Goal: Find specific page/section: Find specific page/section

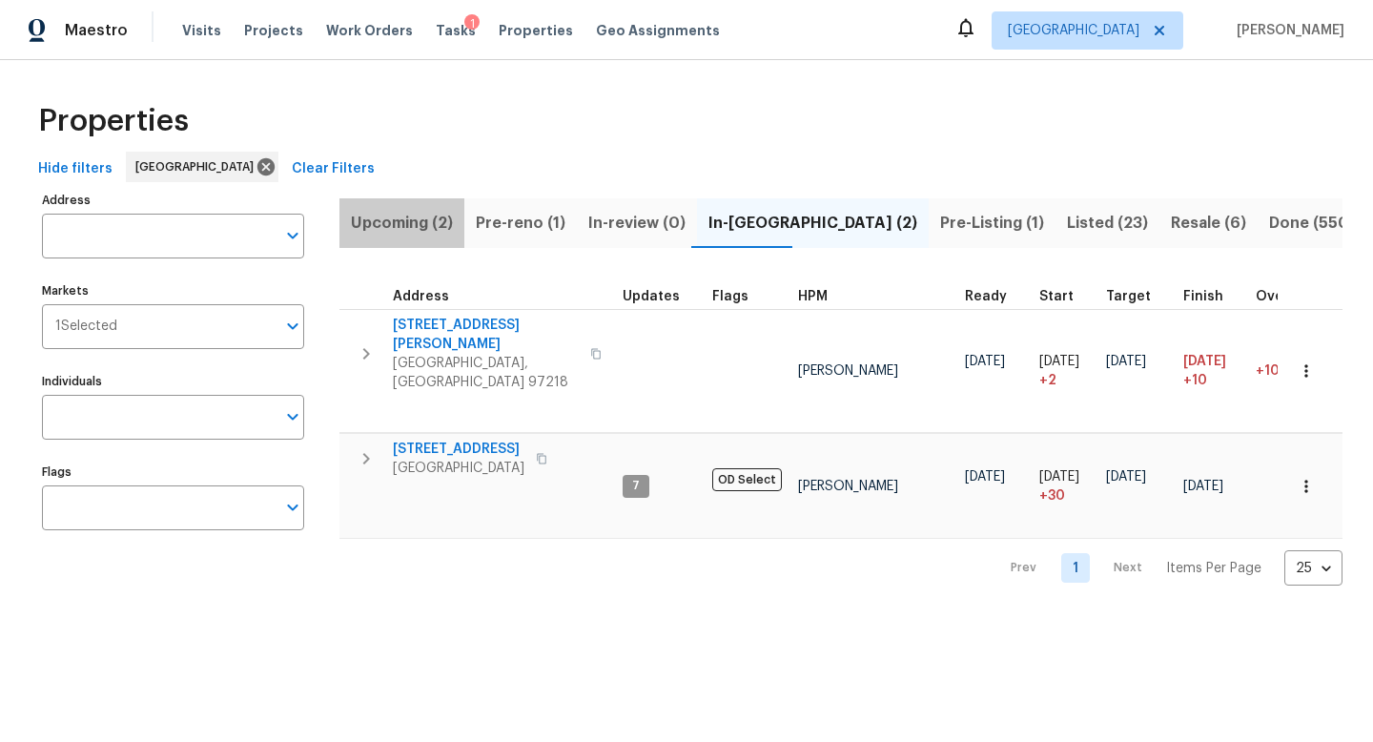
click at [399, 226] on span "Upcoming (2)" at bounding box center [402, 223] width 102 height 27
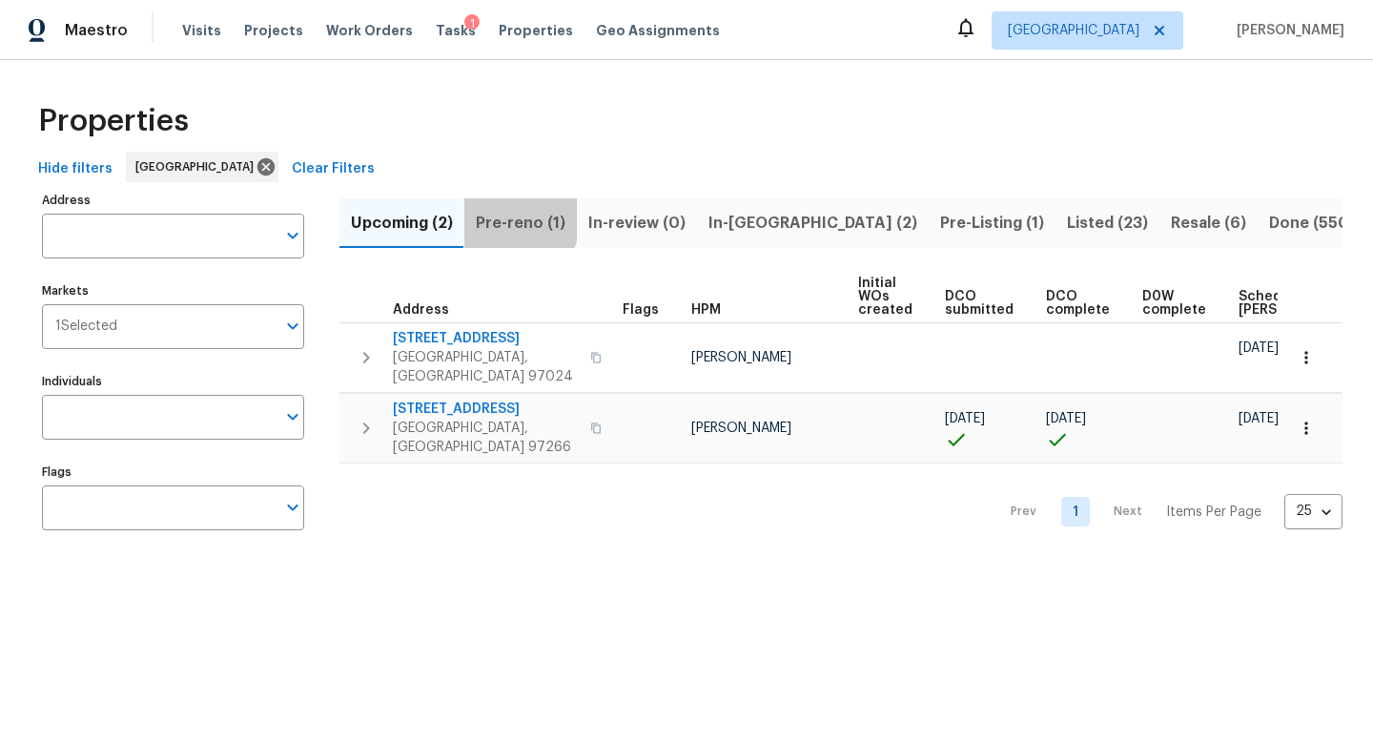
click at [498, 219] on span "Pre-reno (1)" at bounding box center [521, 223] width 90 height 27
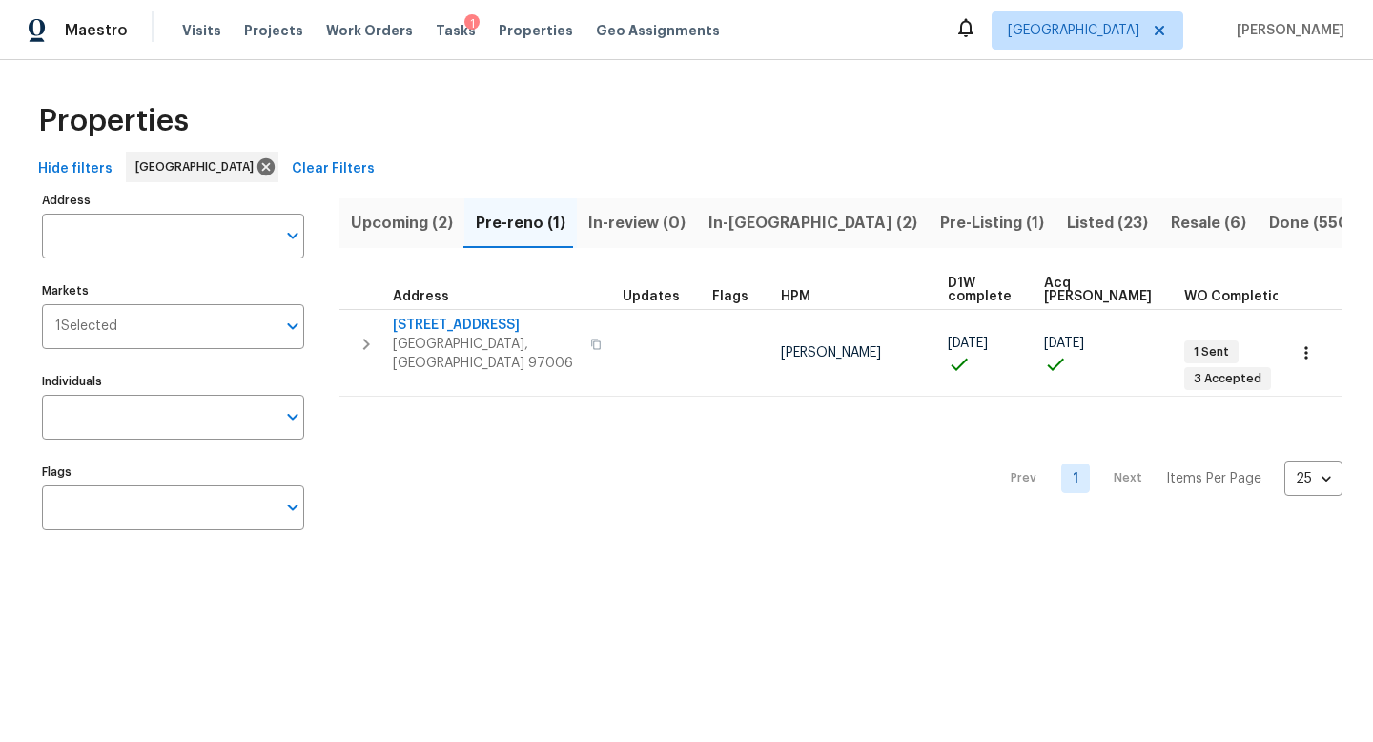
click at [415, 228] on span "Upcoming (2)" at bounding box center [402, 223] width 102 height 27
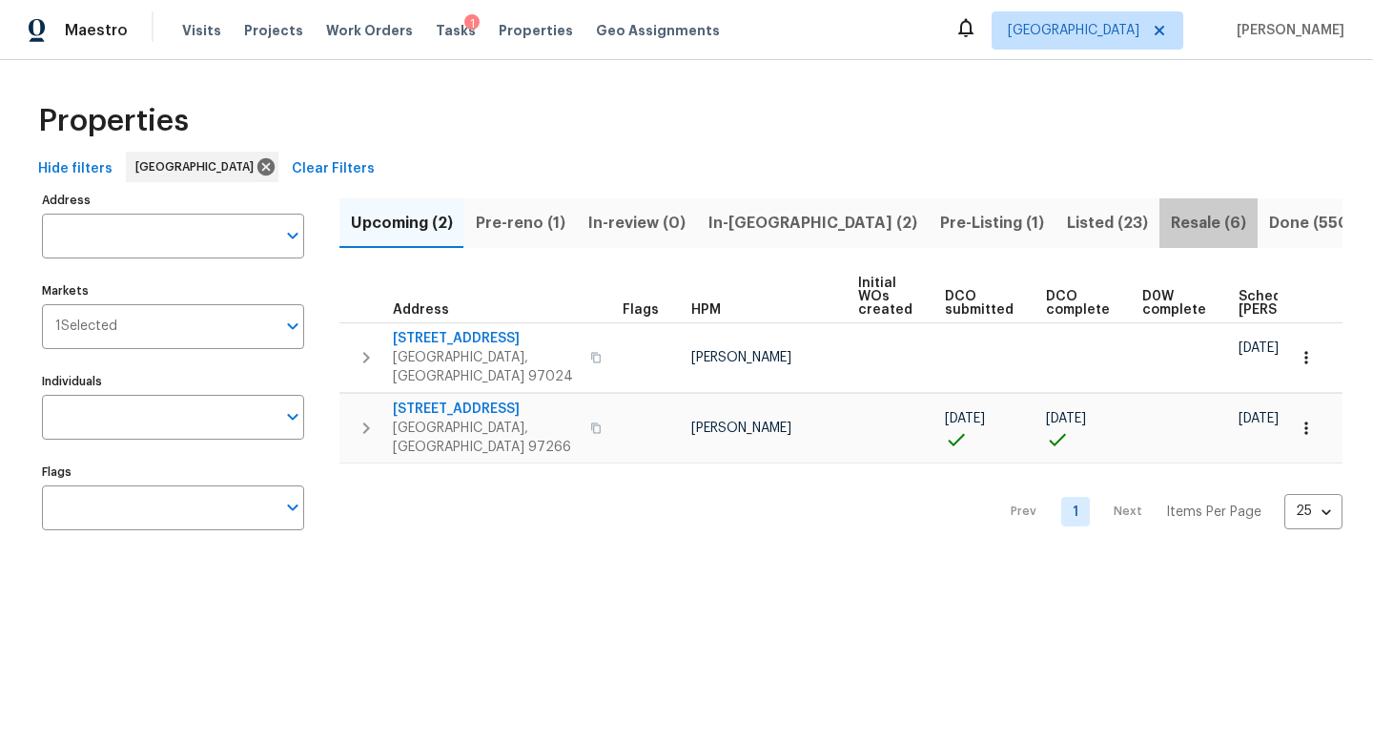
click at [1171, 218] on span "Resale (6)" at bounding box center [1208, 223] width 75 height 27
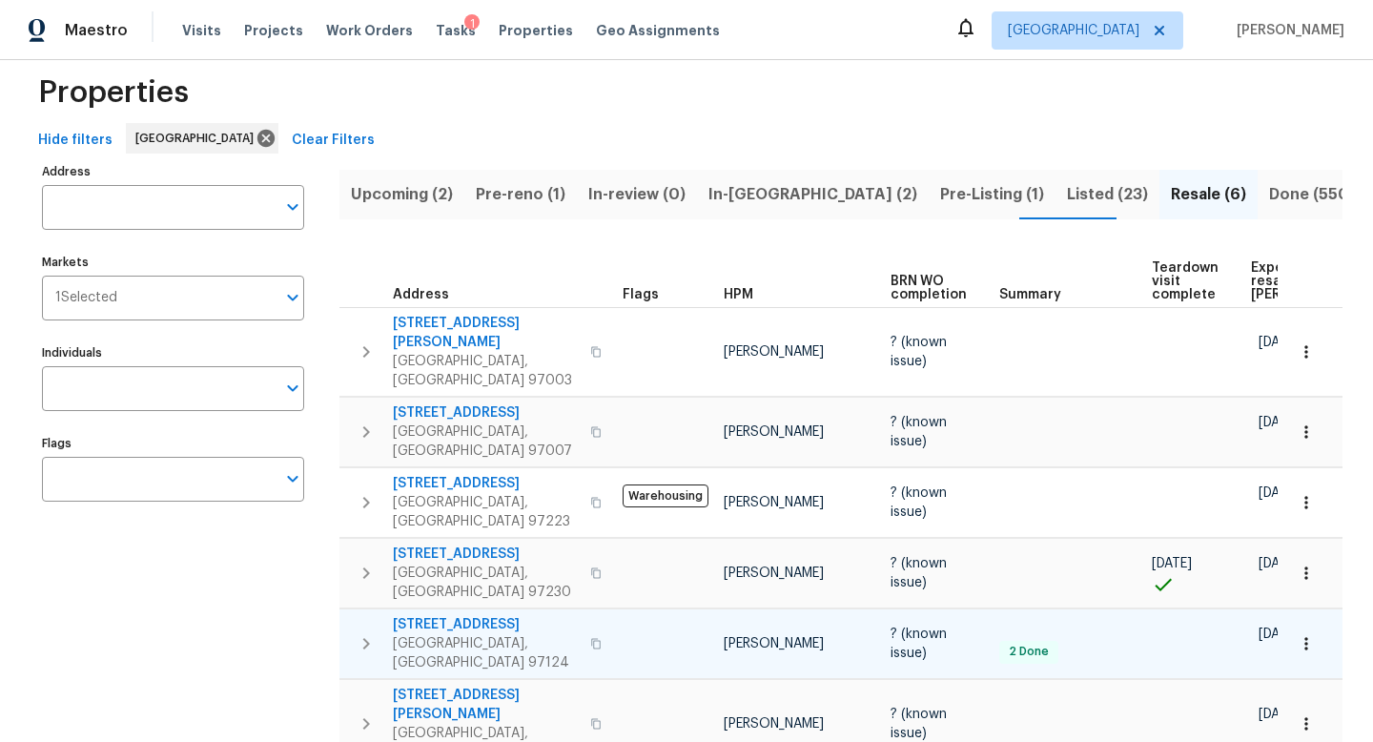
scroll to position [18, 0]
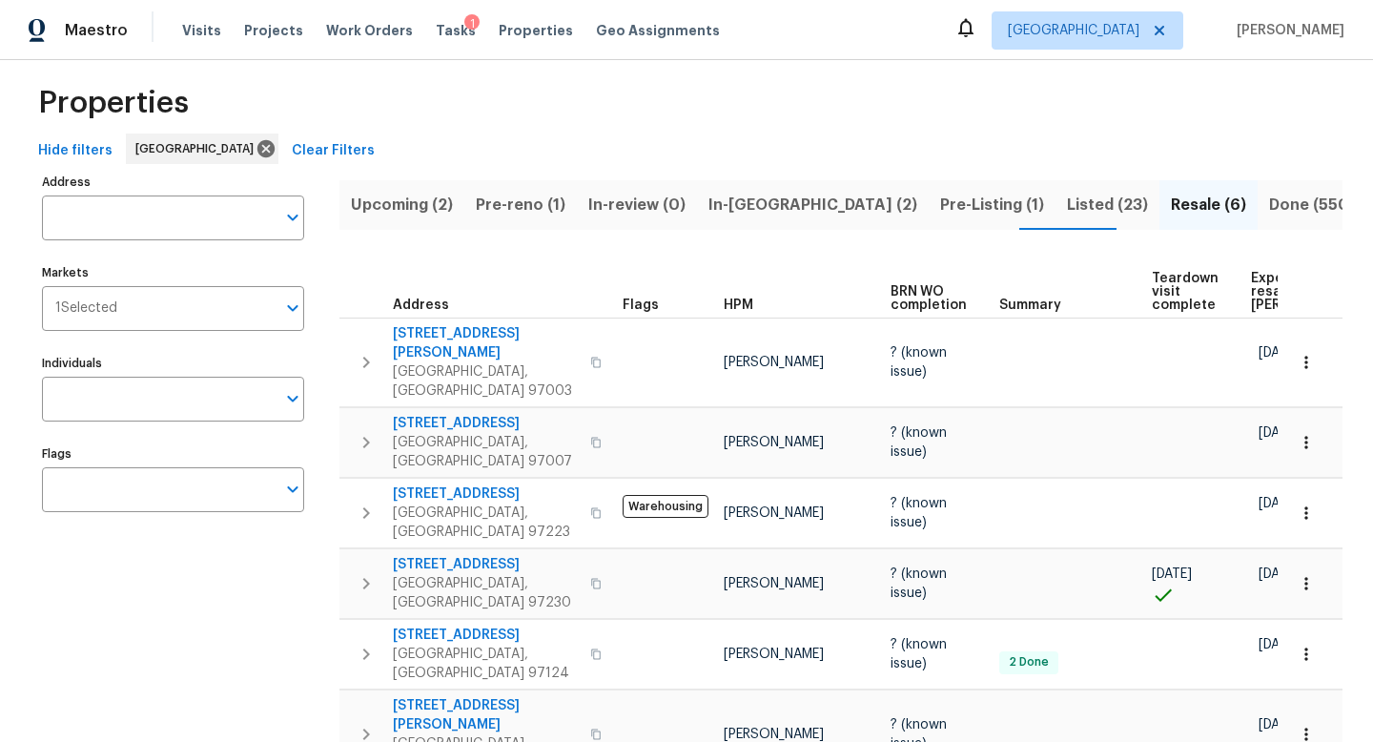
click at [543, 200] on span "Pre-reno (1)" at bounding box center [521, 205] width 90 height 27
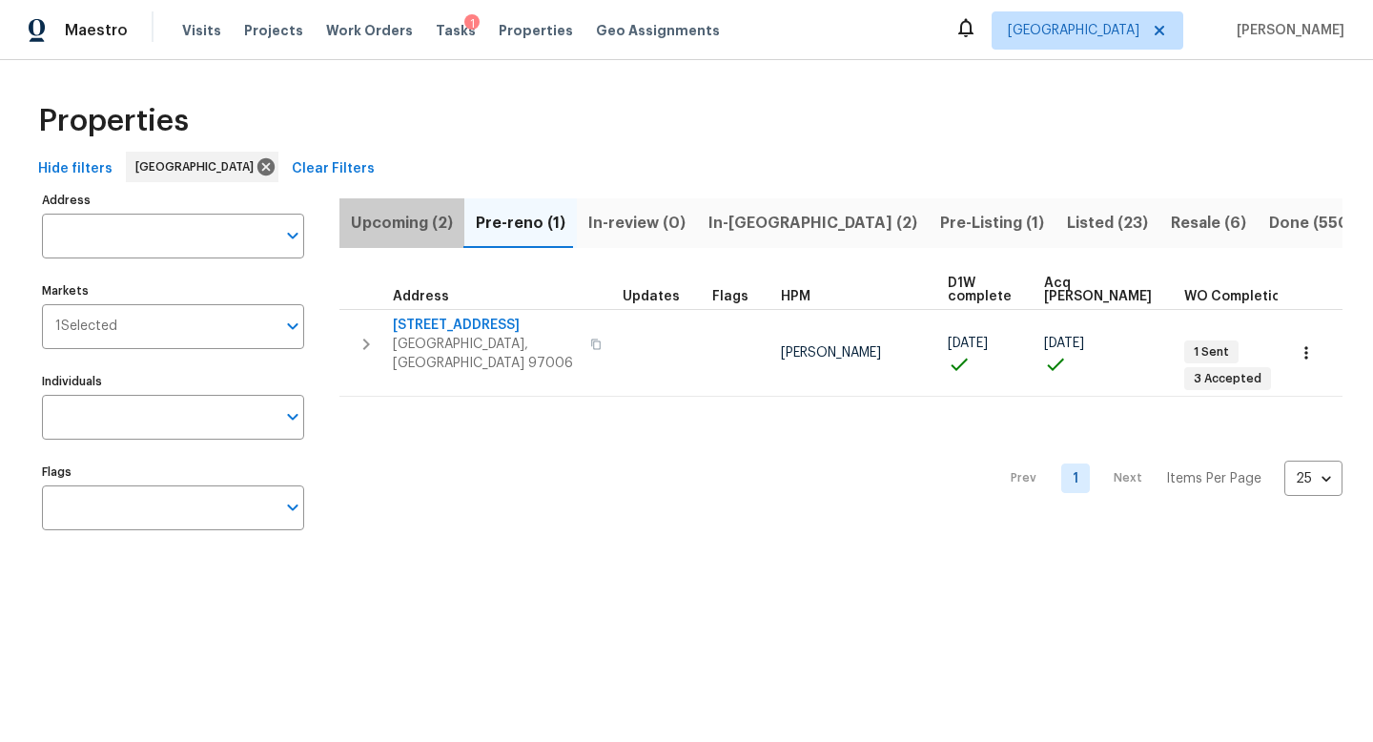
click at [401, 202] on button "Upcoming (2)" at bounding box center [401, 223] width 125 height 50
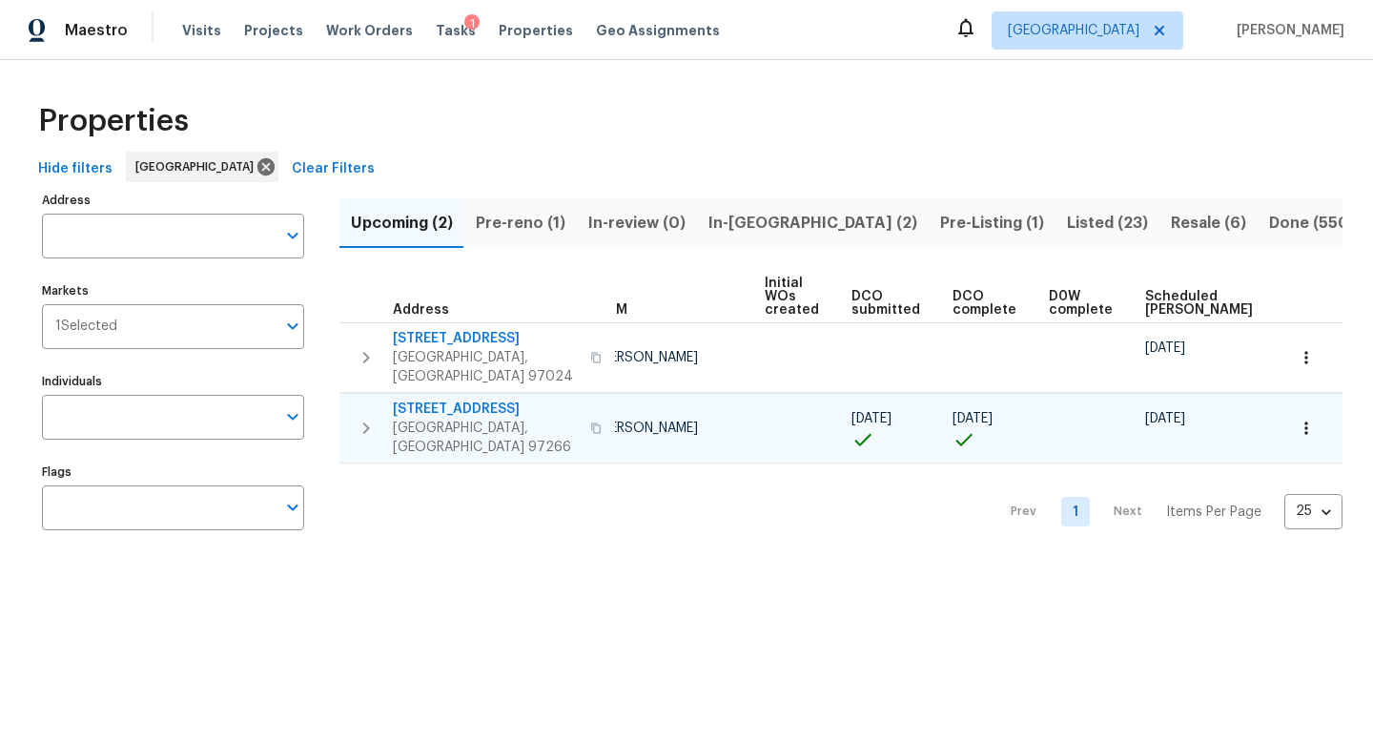
scroll to position [0, 209]
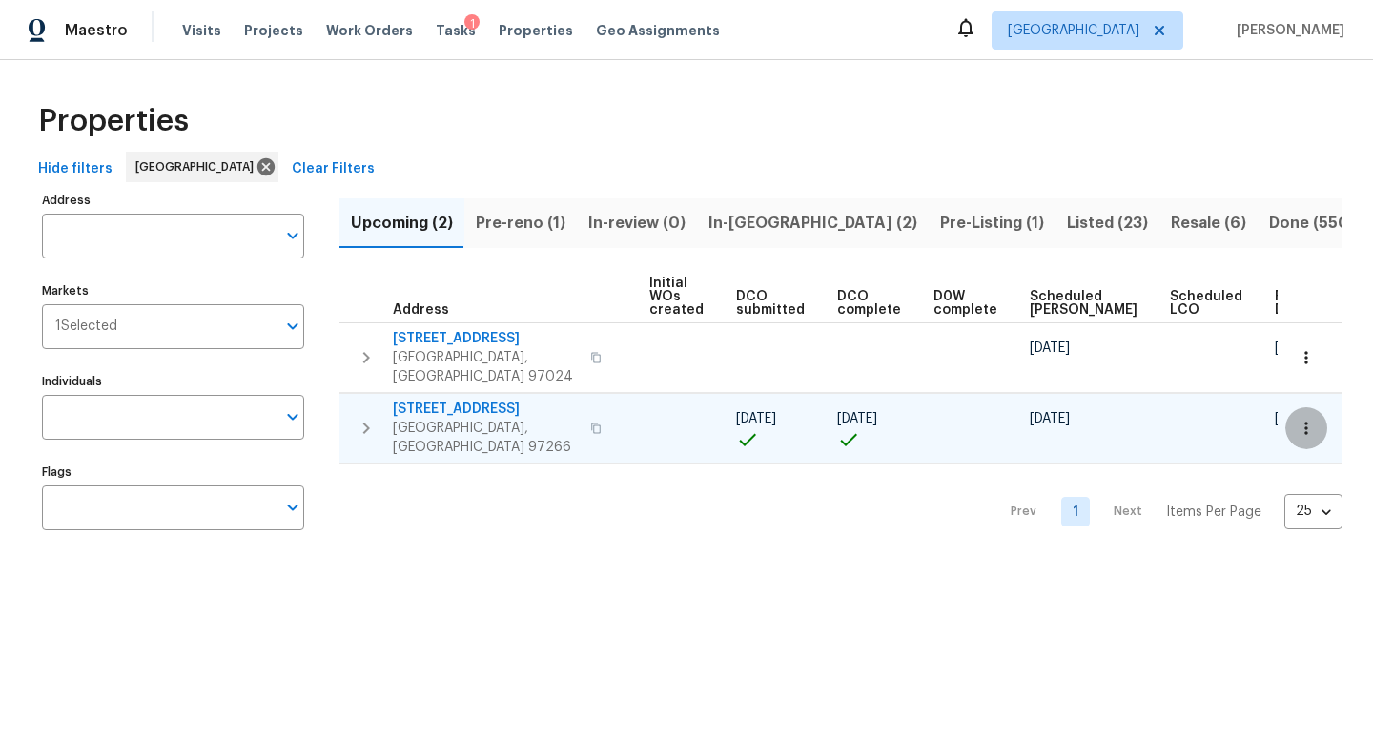
click at [1318, 407] on button "button" at bounding box center [1306, 428] width 42 height 42
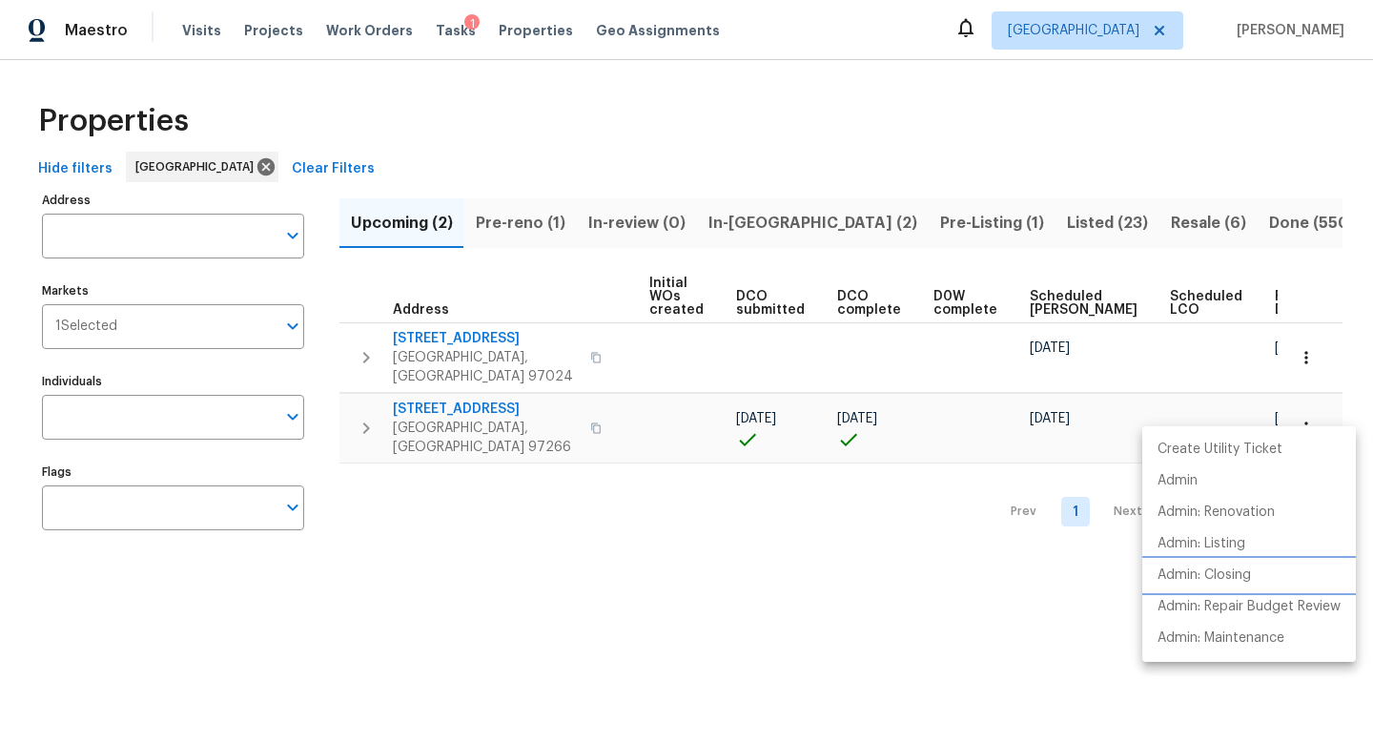
click at [1233, 572] on p "Admin: Closing" at bounding box center [1204, 575] width 93 height 20
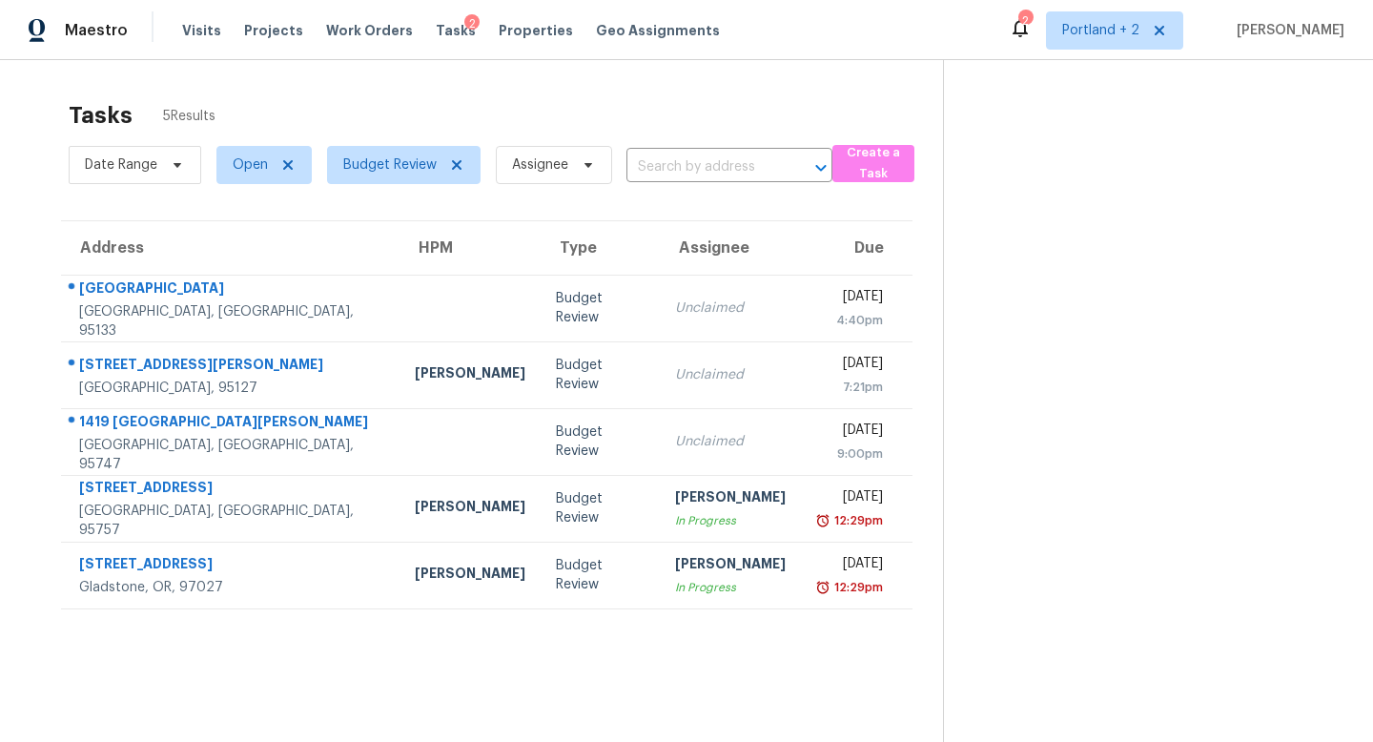
scroll to position [60, 0]
